Goal: Task Accomplishment & Management: Manage account settings

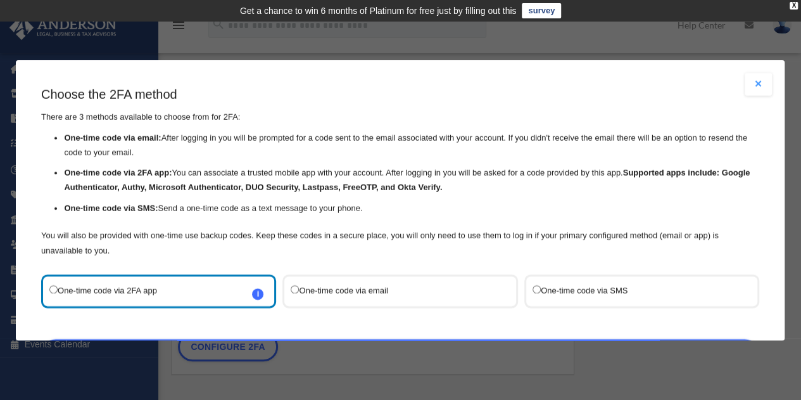
click at [543, 288] on label "One-time code via SMS" at bounding box center [636, 290] width 206 height 17
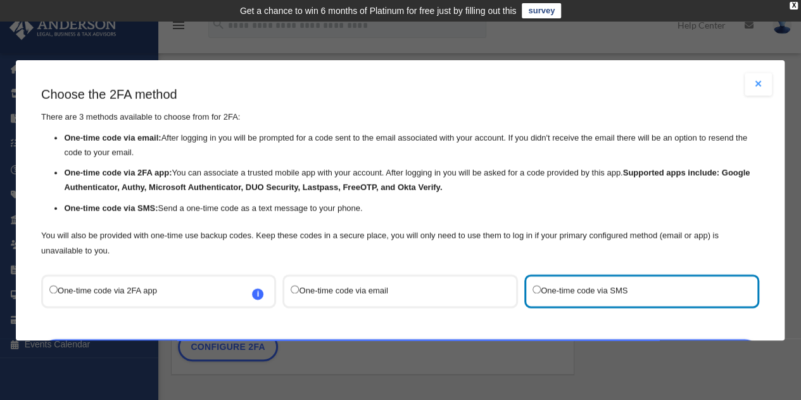
click at [253, 293] on span "i Refer to the guide on how to set up 2FA apps for more information on how to s…" at bounding box center [258, 293] width 11 height 11
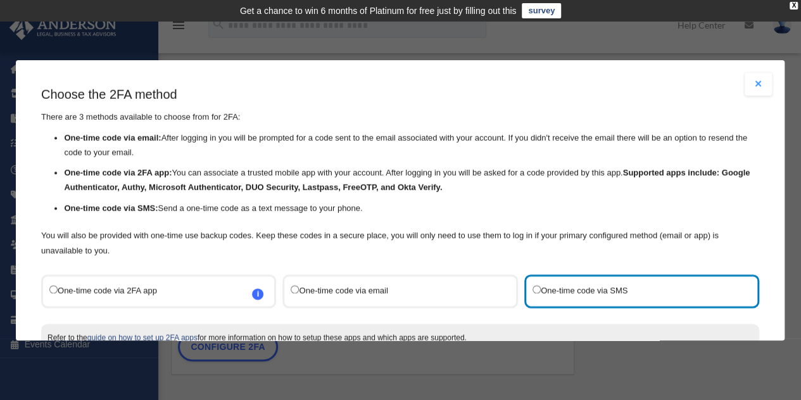
scroll to position [115, 0]
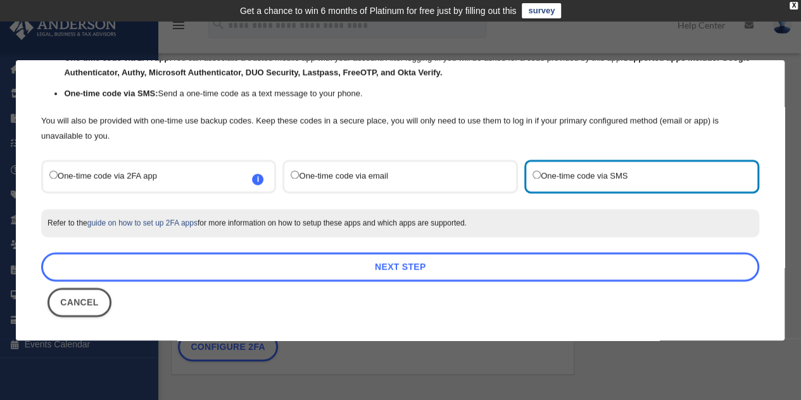
click at [410, 270] on link "Next Step" at bounding box center [400, 266] width 718 height 29
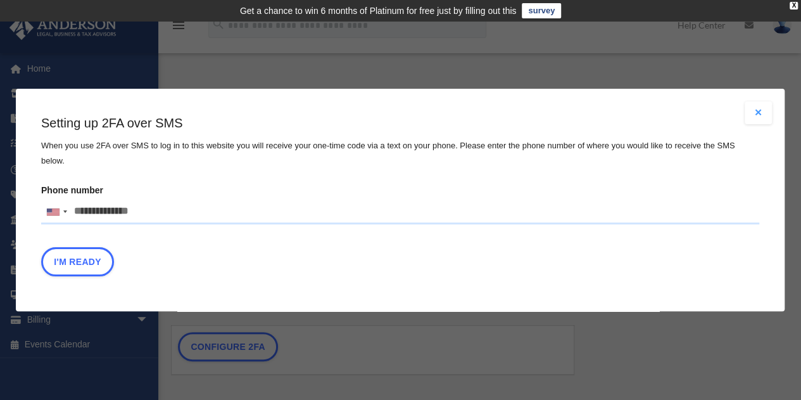
click at [255, 213] on input "Phone number [GEOGRAPHIC_DATA] +1 [GEOGRAPHIC_DATA] +44 [GEOGRAPHIC_DATA] (‫[GE…" at bounding box center [400, 211] width 718 height 25
type input "**********"
click at [101, 251] on button "I'm Ready" at bounding box center [77, 261] width 73 height 29
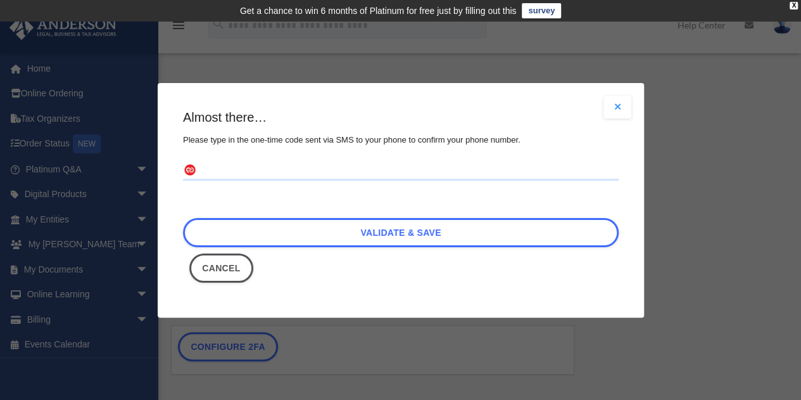
click at [248, 166] on input "text" at bounding box center [401, 170] width 436 height 20
type input "******"
click at [341, 231] on link "Validate & Save" at bounding box center [401, 232] width 436 height 29
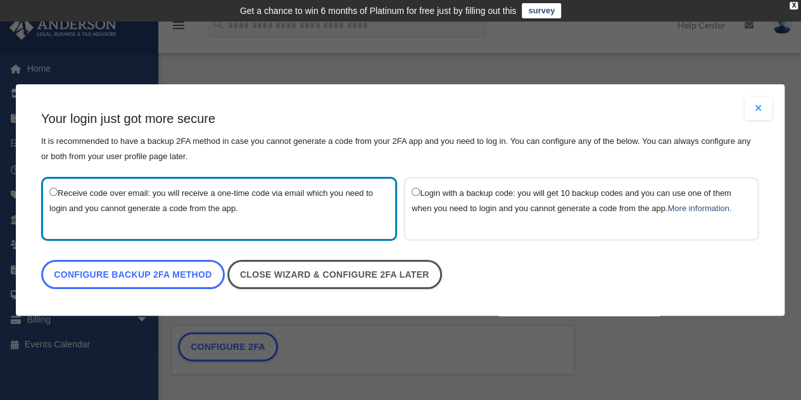
click at [178, 267] on link "Configure backup 2FA method" at bounding box center [133, 274] width 184 height 29
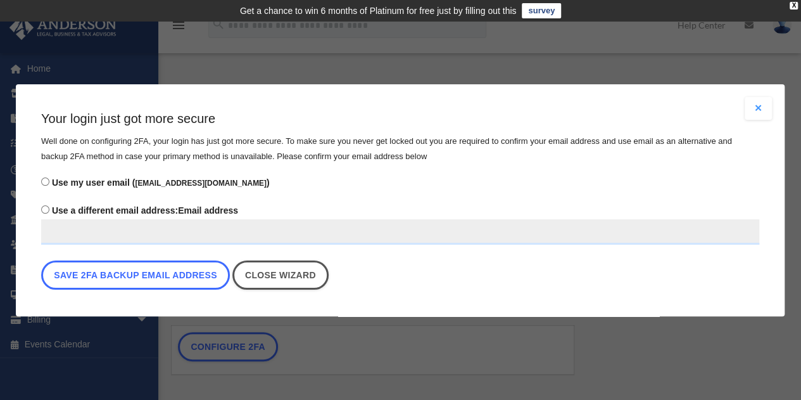
click at [184, 274] on button "Save 2FA backup email address" at bounding box center [135, 274] width 189 height 29
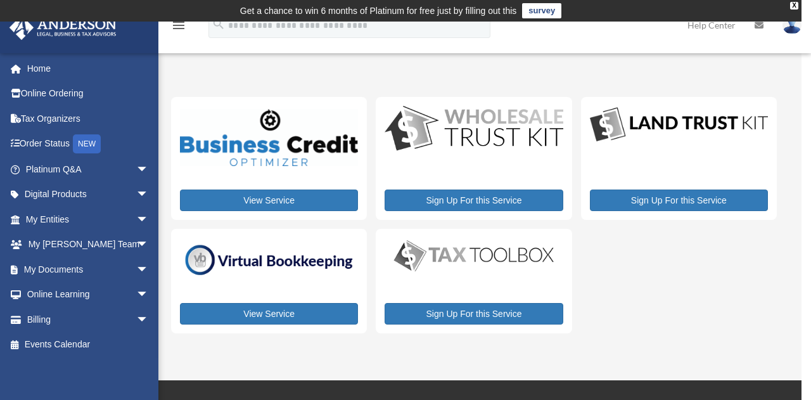
click at [795, 30] on img at bounding box center [791, 25] width 19 height 18
click at [592, 115] on link "Logout" at bounding box center [586, 111] width 127 height 26
